Goal: Task Accomplishment & Management: Manage account settings

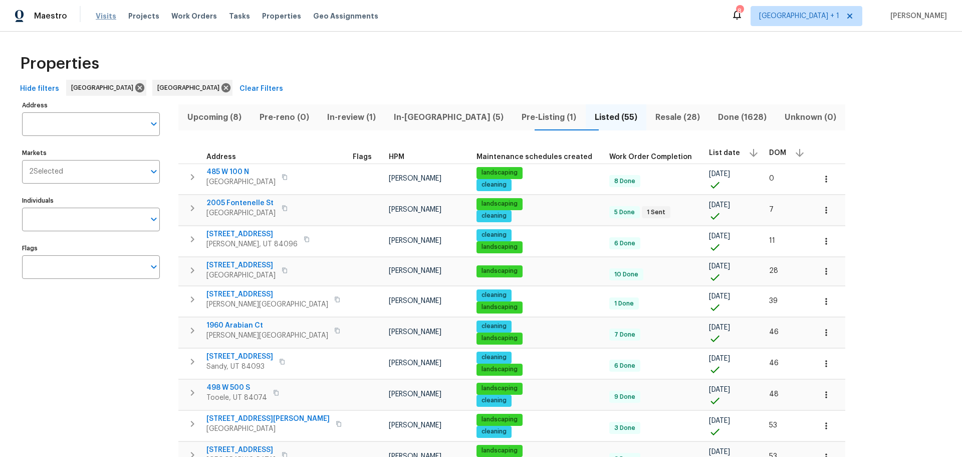
click at [105, 13] on span "Visits" at bounding box center [106, 16] width 21 height 10
